Goal: Task Accomplishment & Management: Manage account settings

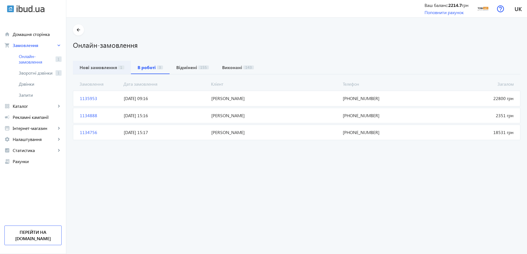
click at [89, 68] on b "Нові замовлення" at bounding box center [99, 67] width 38 height 4
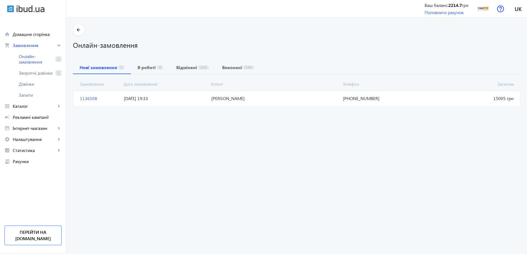
click at [99, 98] on span "1136508" at bounding box center [100, 98] width 44 height 6
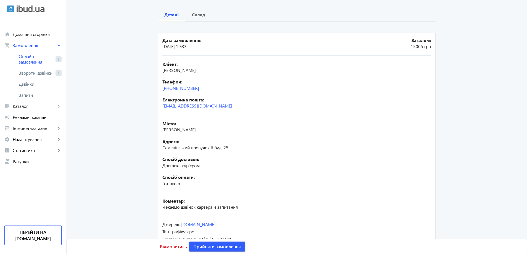
scroll to position [71, 0]
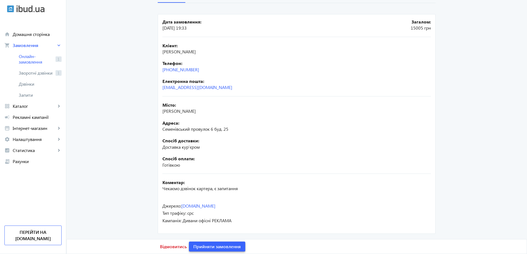
click at [214, 247] on span "Прийняти замовлення" at bounding box center [217, 247] width 48 height 6
drag, startPoint x: 236, startPoint y: 53, endPoint x: 160, endPoint y: 54, distance: 76.0
click at [160, 54] on mat-card "Дата замовлення: [DATE] 19:33 Загалом: 15005 грн Кліент: [PERSON_NAME] Телефон:…" at bounding box center [297, 124] width 278 height 220
copy span "[PERSON_NAME]"
drag, startPoint x: 203, startPoint y: 67, endPoint x: 160, endPoint y: 69, distance: 43.7
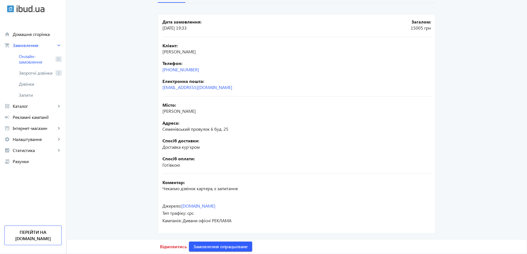
click at [160, 69] on mat-card "Дата замовлення: [DATE] 19:33 Загалом: 15005 грн Кліент: [PERSON_NAME] Телефон:…" at bounding box center [297, 124] width 278 height 220
copy link "[PHONE_NUMBER]"
drag, startPoint x: 221, startPoint y: 88, endPoint x: 159, endPoint y: 88, distance: 62.2
click at [160, 87] on mat-card "Дата замовлення: [DATE] 19:33 Загалом: 15005 грн Кліент: [PERSON_NAME] Телефон:…" at bounding box center [297, 124] width 278 height 220
copy link "[EMAIL_ADDRESS][DOMAIN_NAME]"
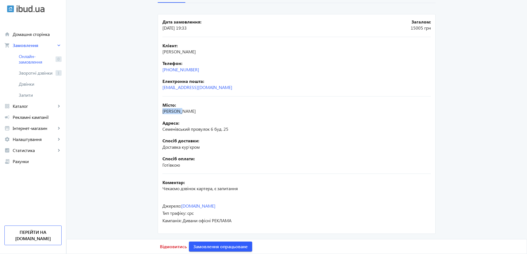
drag, startPoint x: 166, startPoint y: 111, endPoint x: 195, endPoint y: 113, distance: 29.9
click at [195, 113] on div "Місто: [PERSON_NAME]" at bounding box center [297, 108] width 269 height 12
copy span "[PERSON_NAME]"
drag, startPoint x: 244, startPoint y: 128, endPoint x: 154, endPoint y: 129, distance: 90.1
click at [155, 129] on div "arrow_back Замовлення 1136508 Деталі Склад Дата замовлення: [DATE] 19:33 Загало…" at bounding box center [296, 94] width 291 height 282
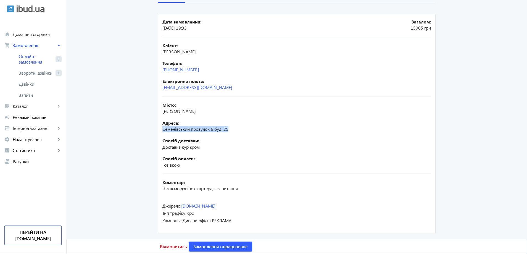
copy span "Семенівський провулок 6 буд. 25"
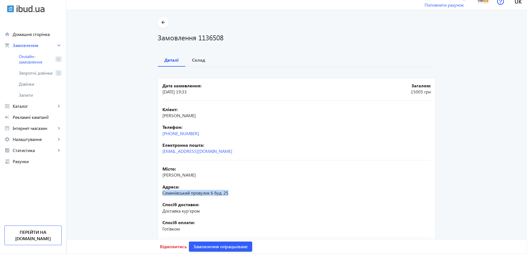
scroll to position [0, 0]
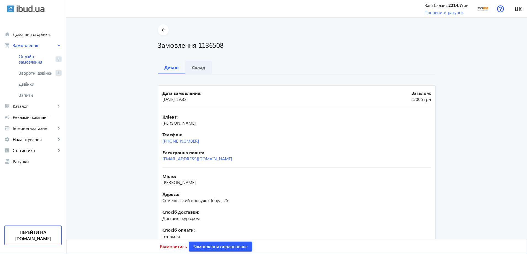
click at [199, 63] on span "Склад" at bounding box center [198, 67] width 13 height 13
